Goal: Transaction & Acquisition: Book appointment/travel/reservation

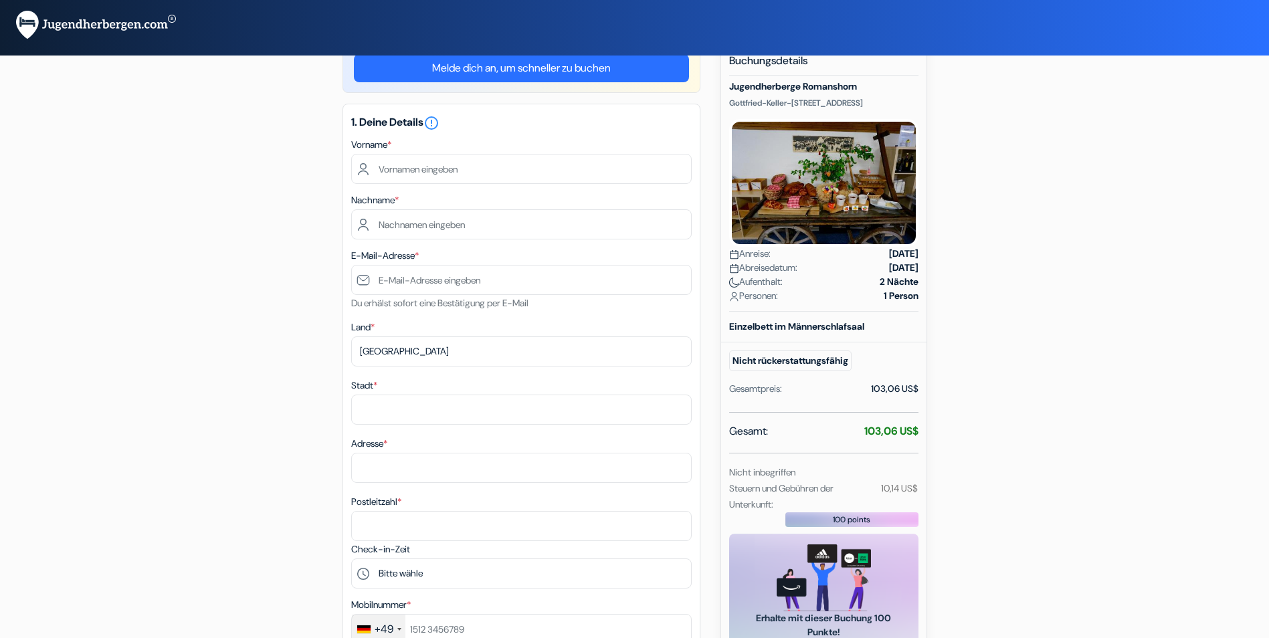
scroll to position [67, 0]
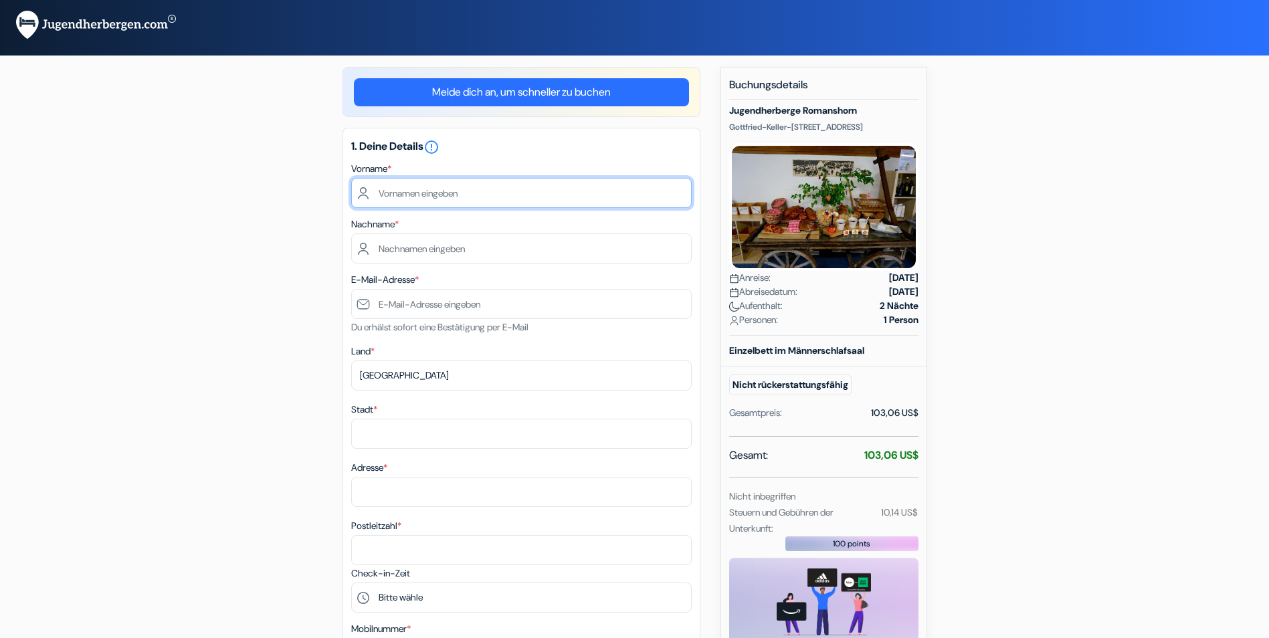
click at [409, 193] on input "text" at bounding box center [521, 193] width 340 height 30
type input "[PERSON_NAME]"
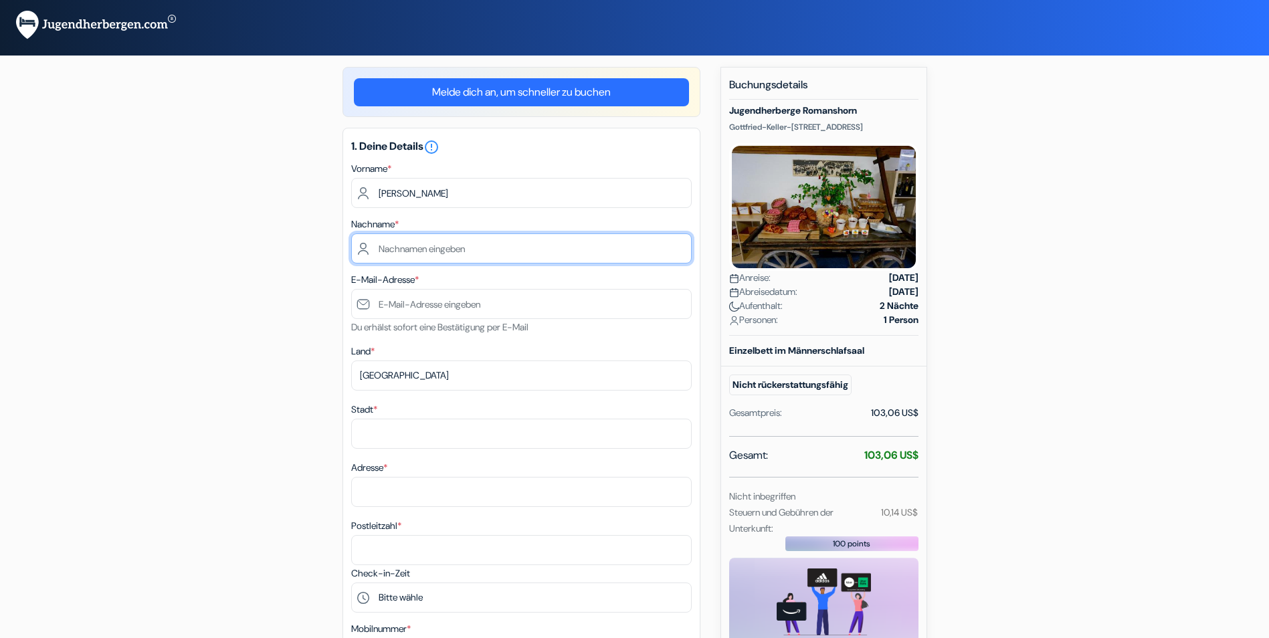
type input "WOISCHNECK"
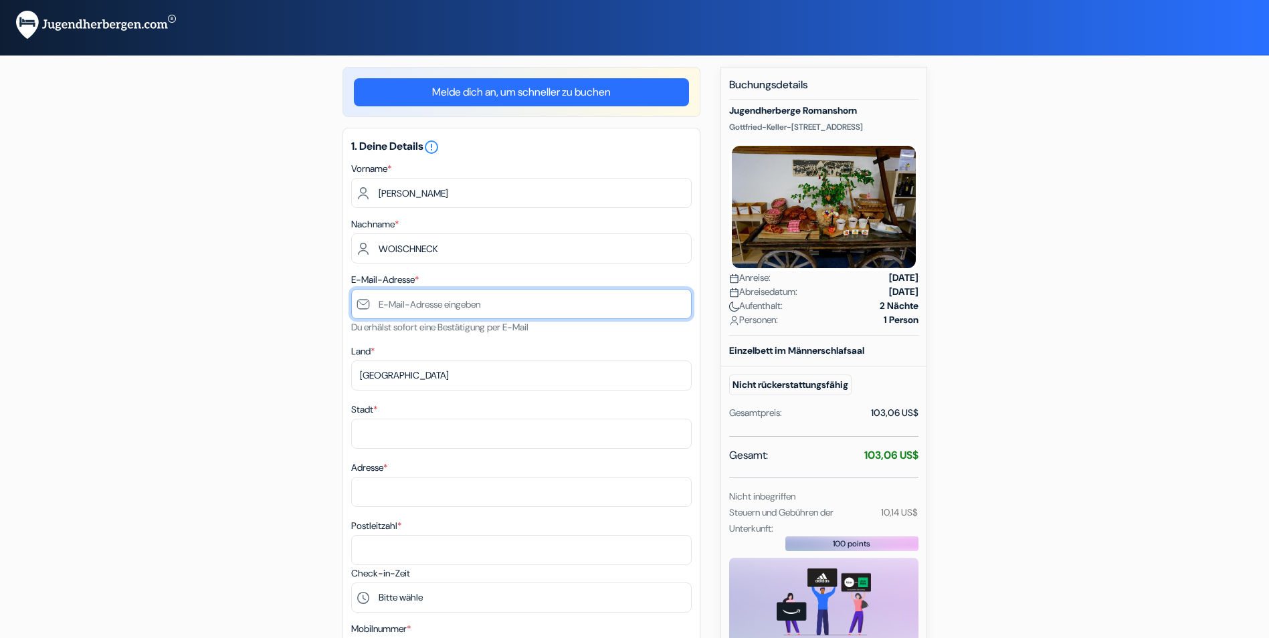
type input "[EMAIL_ADDRESS][DOMAIN_NAME]"
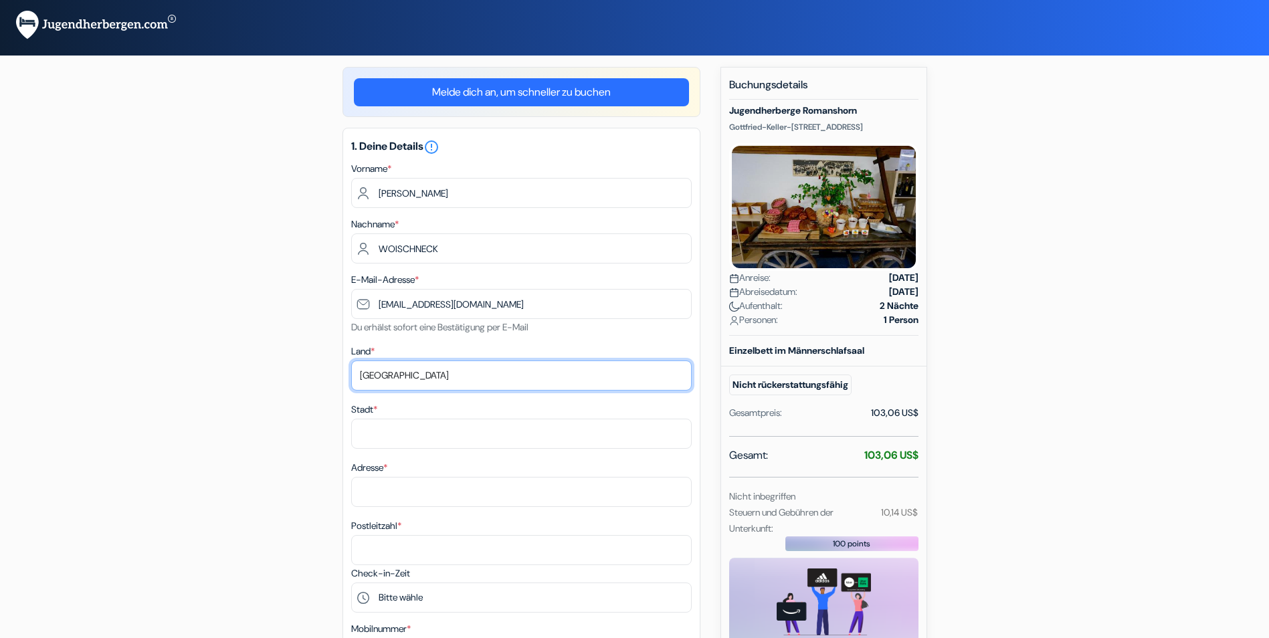
select select "de"
type input "Dusseldorf"
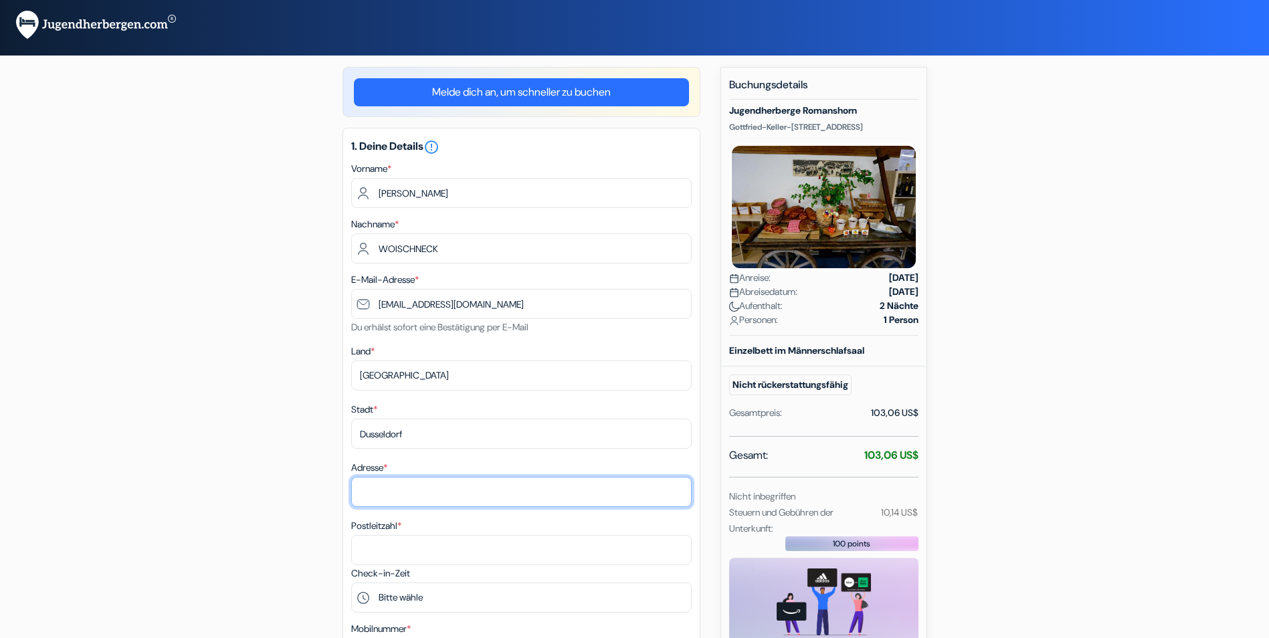
type input "Bolkerstr. 37, Wohnung 5"
type input "40213"
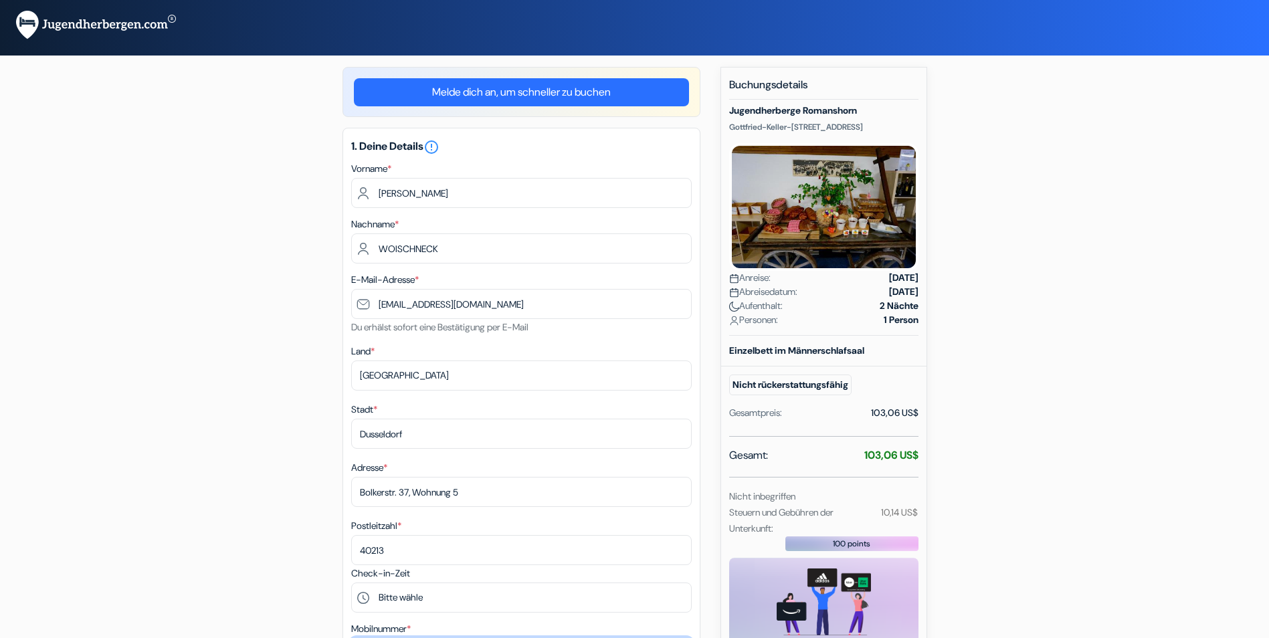
type input "015116239355"
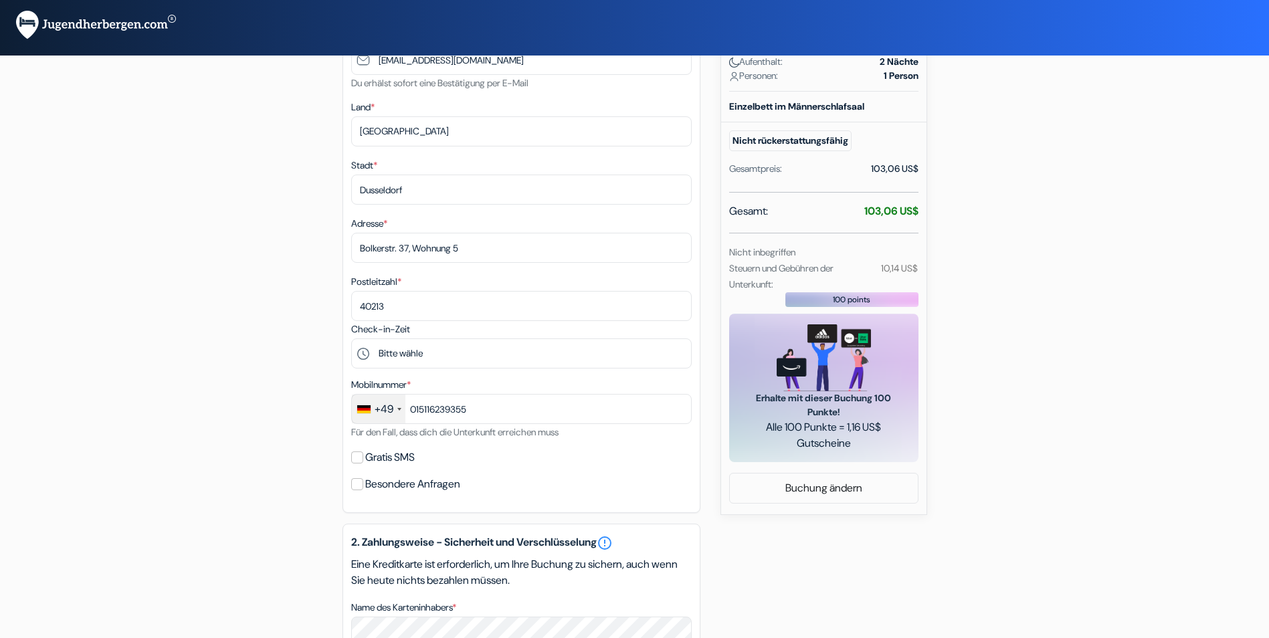
scroll to position [334, 0]
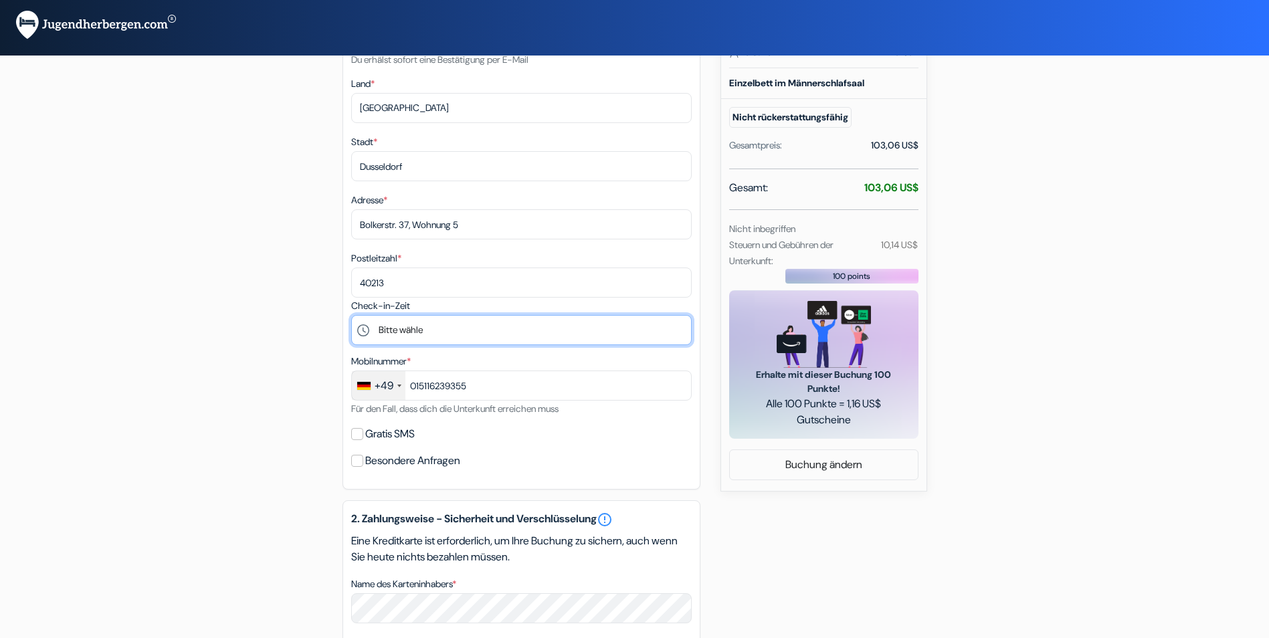
click at [422, 330] on select "Bitte wähle 17:00 18:00 19:00 20:00 21:00 22:00" at bounding box center [521, 330] width 340 height 30
select select "22"
click at [351, 315] on select "Bitte wähle 17:00 18:00 19:00 20:00 21:00 22:00" at bounding box center [521, 330] width 340 height 30
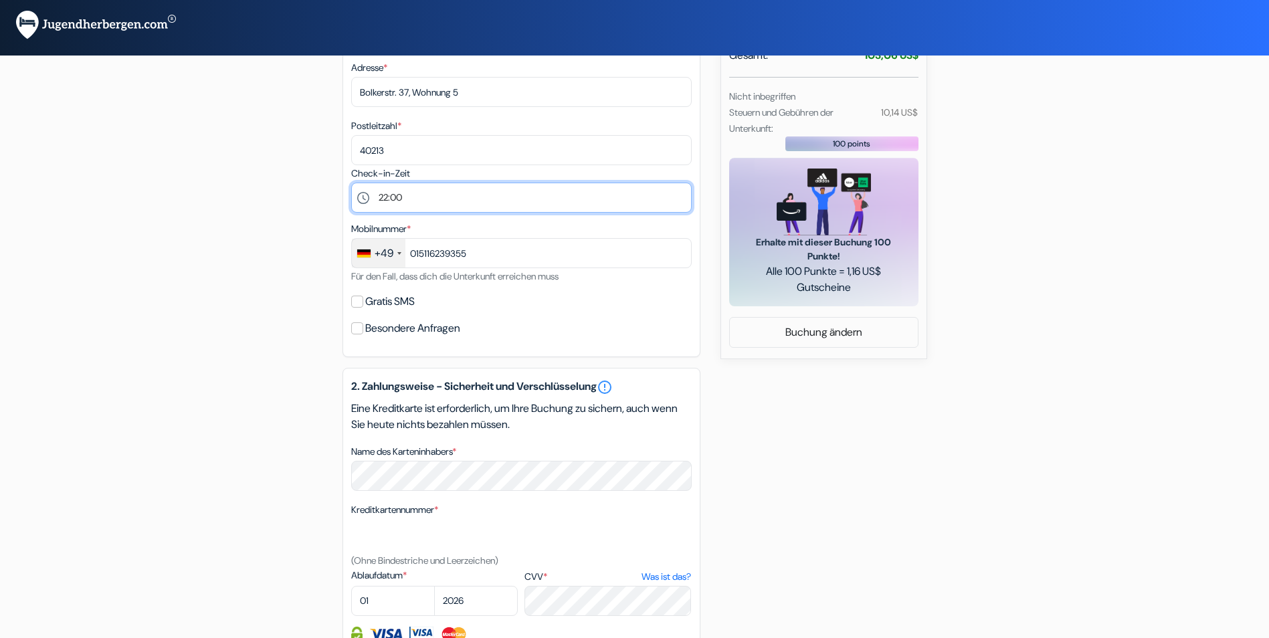
scroll to position [468, 0]
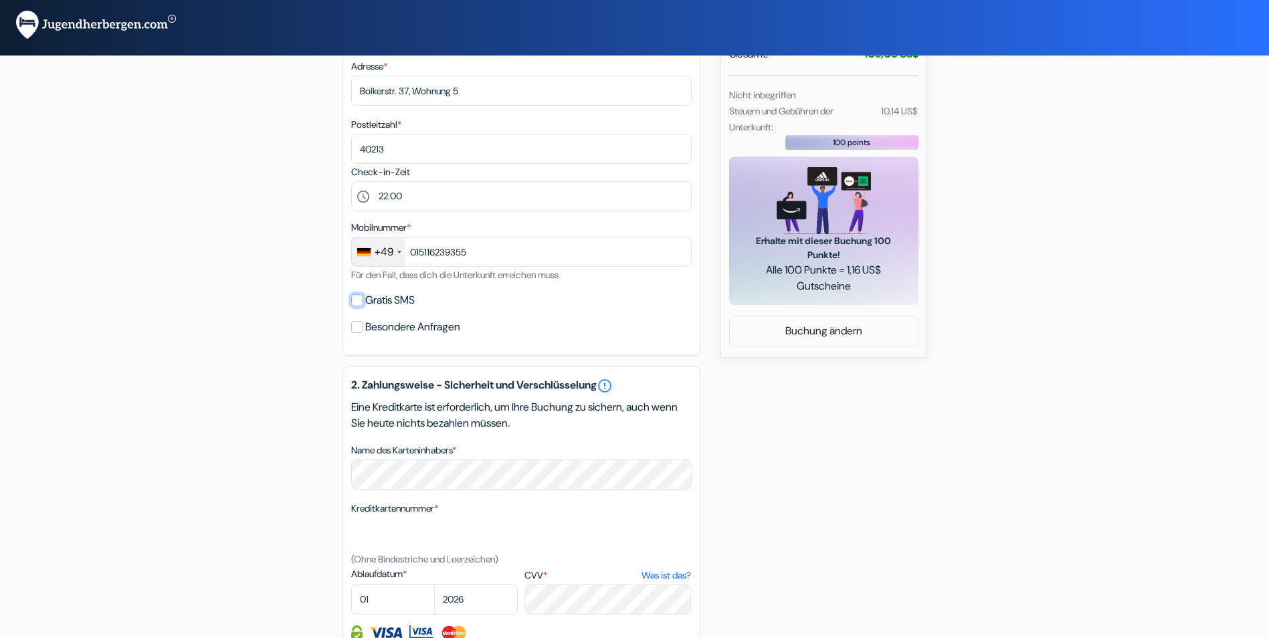
click at [359, 300] on input "Gratis SMS" at bounding box center [357, 300] width 12 height 12
checkbox input "true"
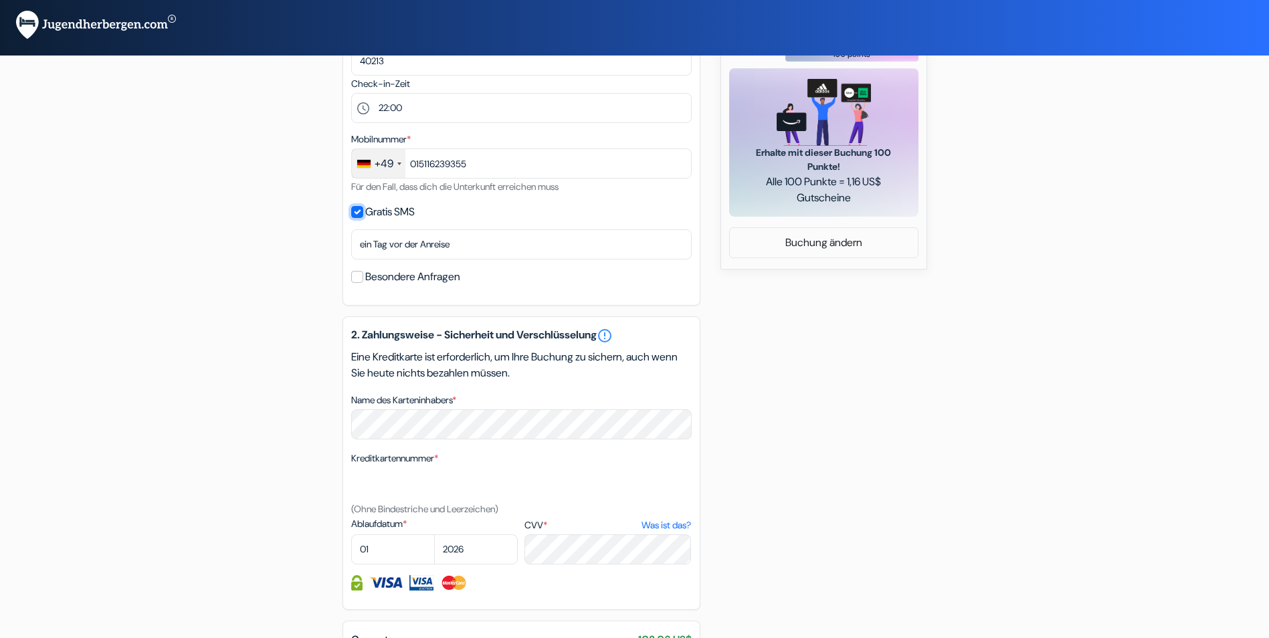
scroll to position [532, 0]
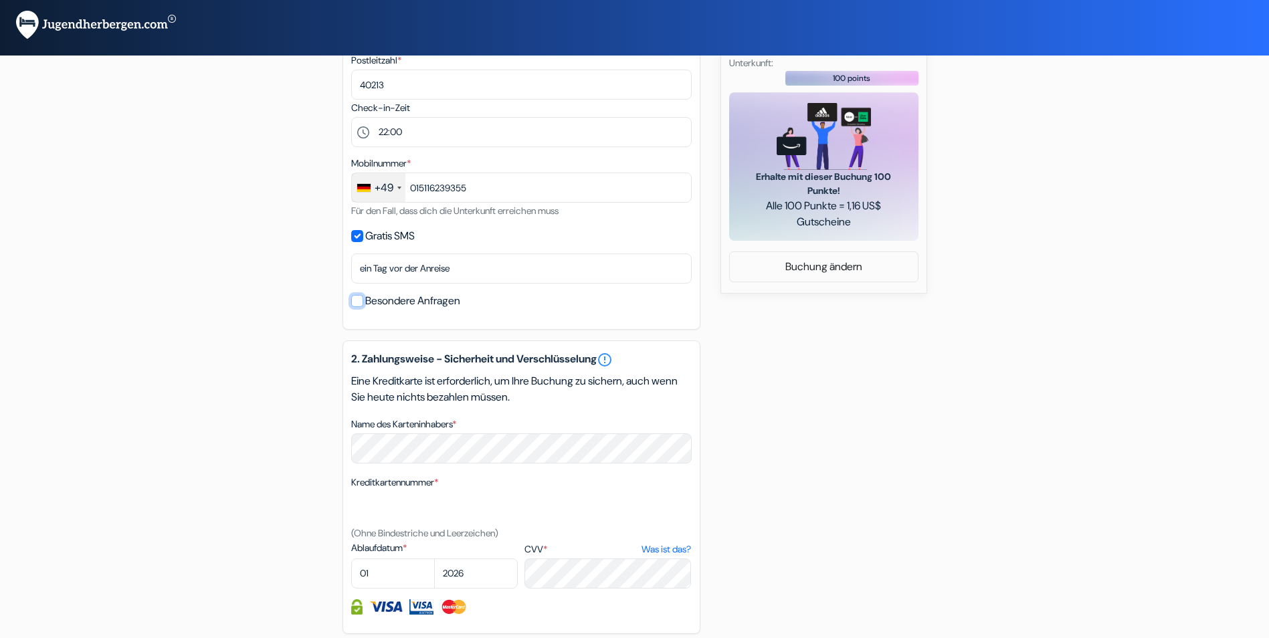
click at [361, 302] on input "Besondere Anfragen" at bounding box center [357, 301] width 12 height 12
checkbox input "true"
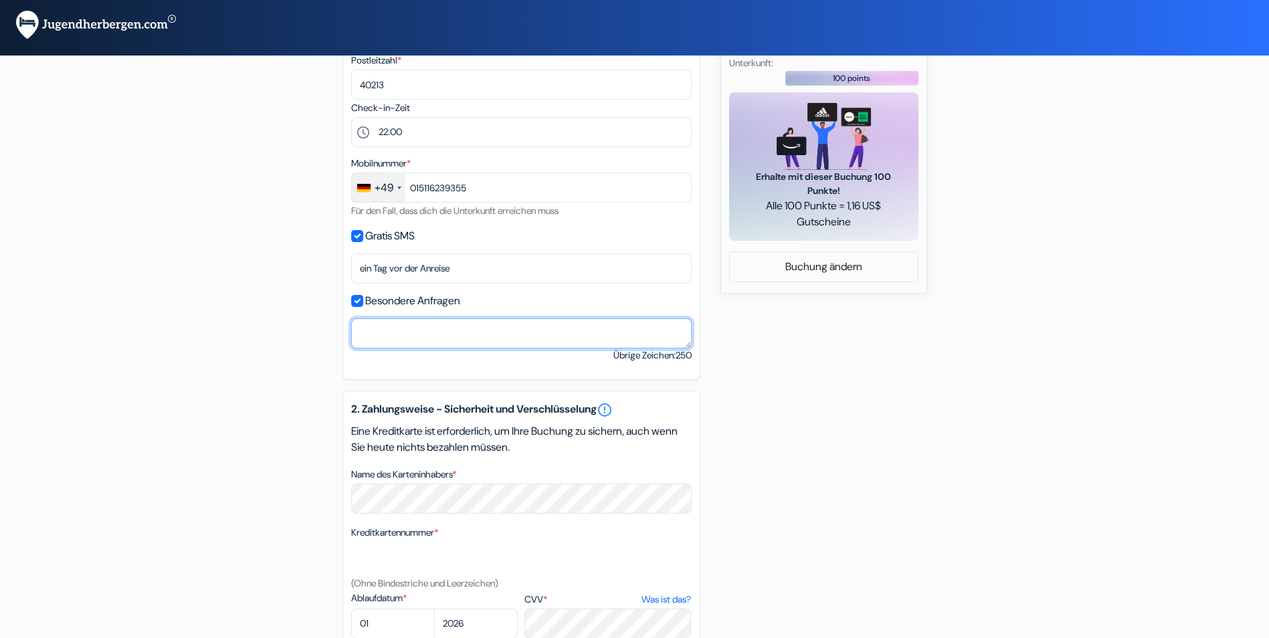
click at [426, 332] on textarea "Name des Karteninhabers *" at bounding box center [521, 333] width 340 height 30
type textarea "w"
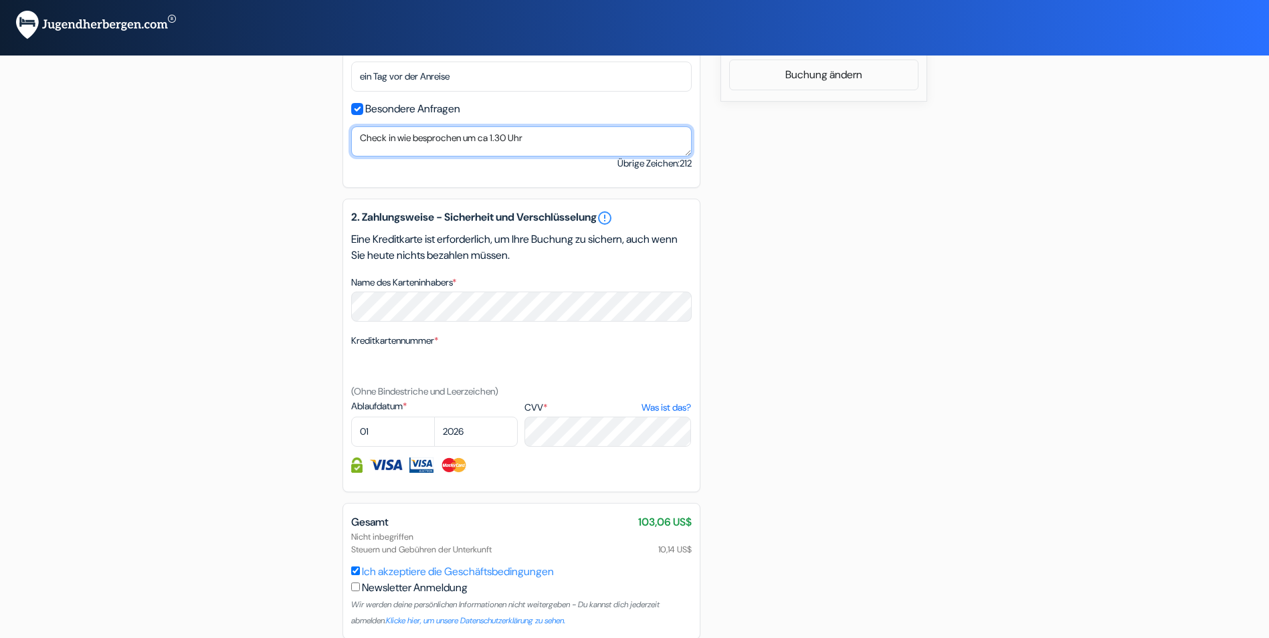
scroll to position [783, 0]
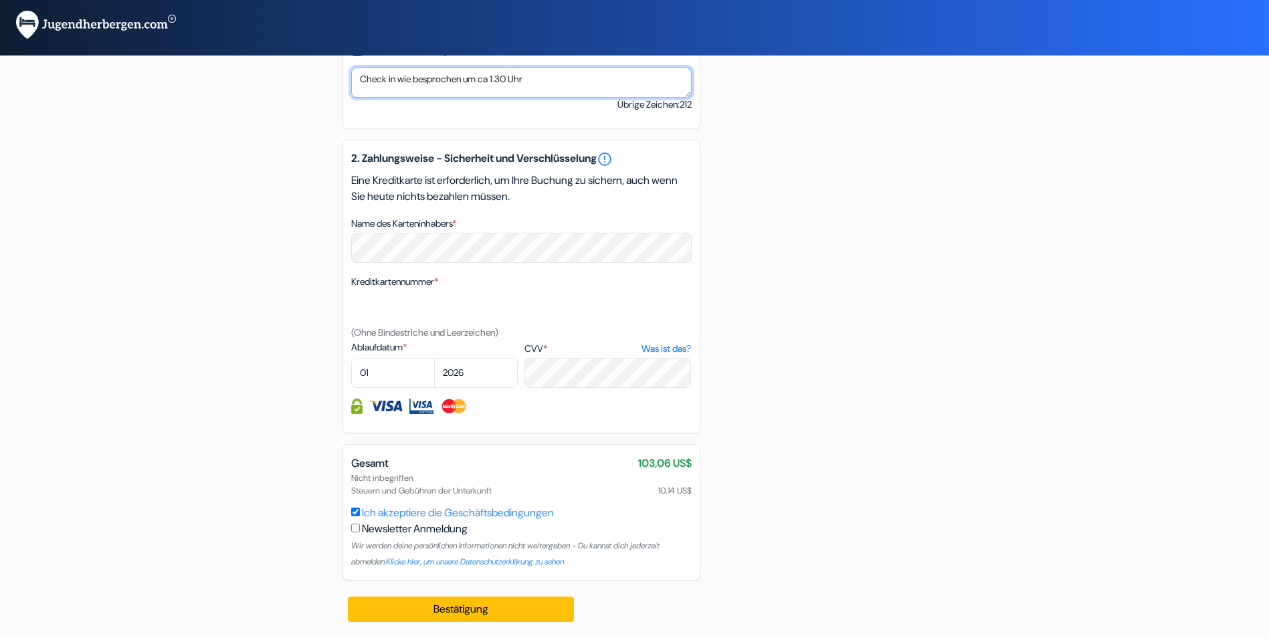
type textarea "Check in wie besprochen um ca 1.30 Uhr"
select select "08"
select select "2027"
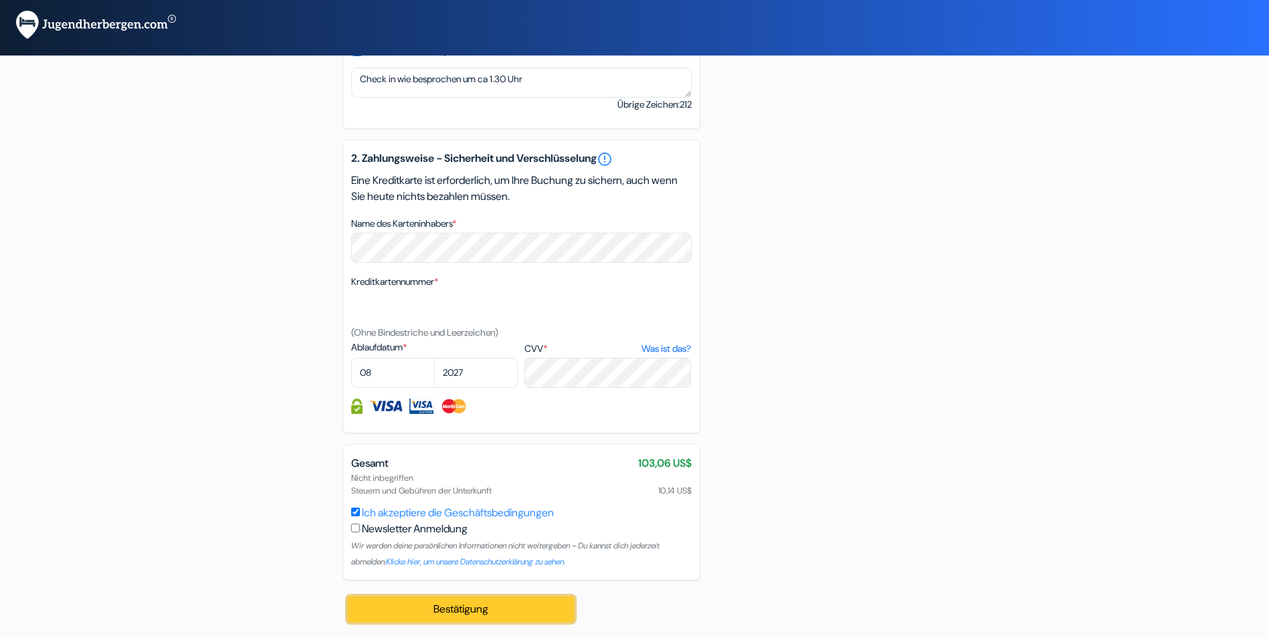
click at [431, 610] on button "Bestätigung Loading..." at bounding box center [461, 609] width 227 height 25
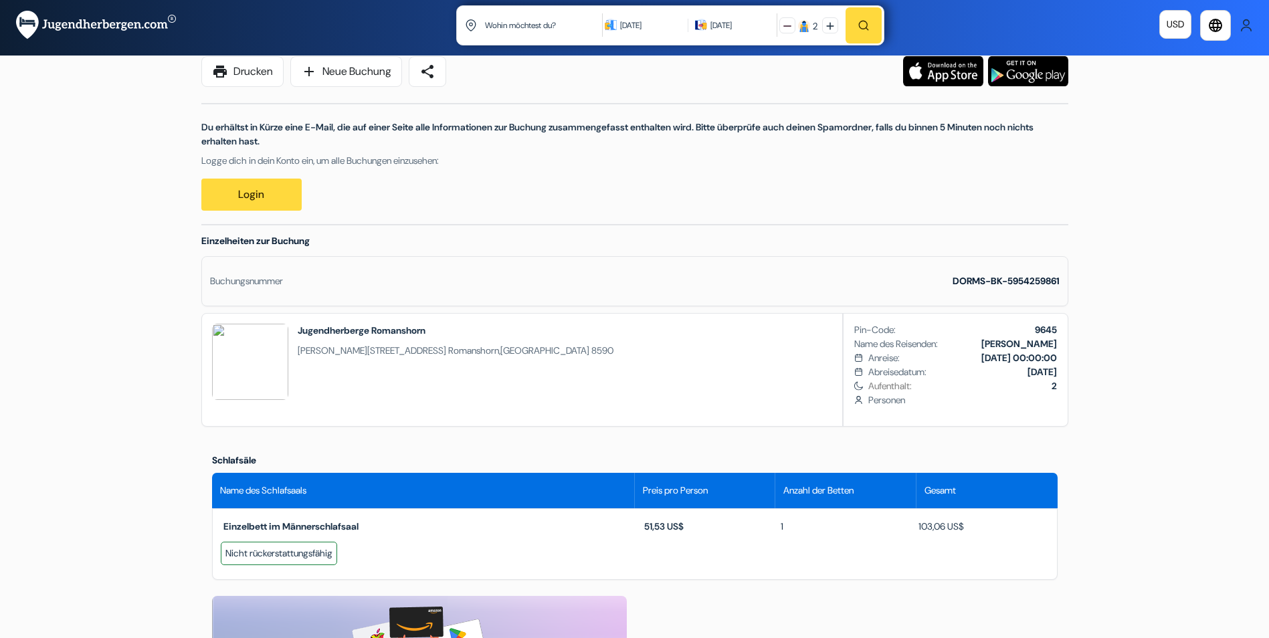
scroll to position [134, 0]
